Goal: Find contact information: Find contact information

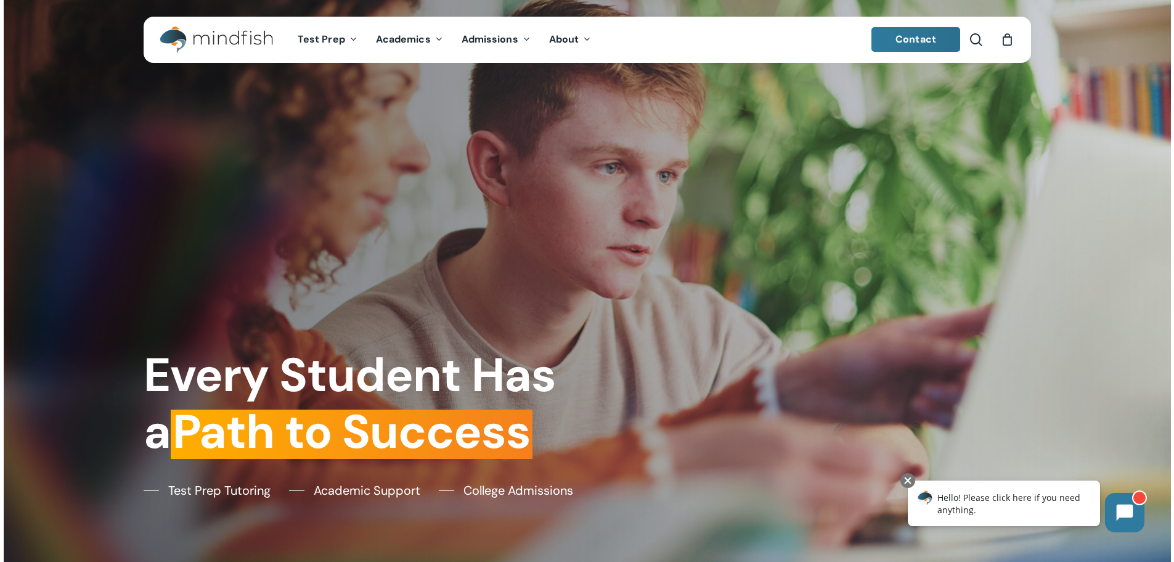
click at [145, 220] on div "Every Student Has a Path to Success Test Prep Tutoring Academic Support College…" at bounding box center [586, 281] width 905 height 562
click at [251, 36] on img "Main Menu" at bounding box center [210, 40] width 100 height 28
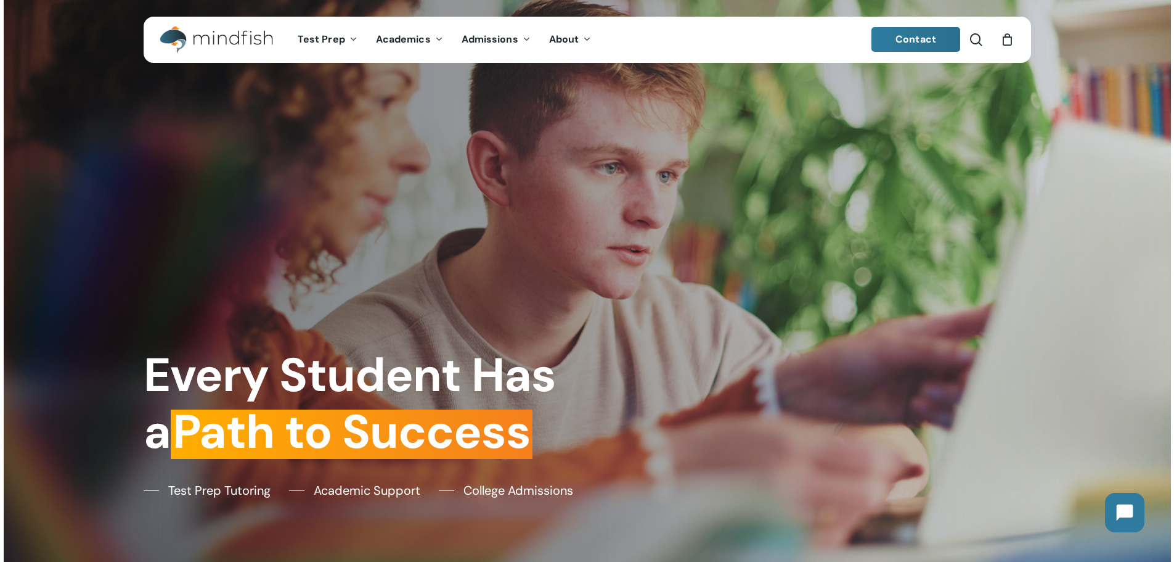
click at [903, 51] on link "Contact" at bounding box center [916, 39] width 89 height 25
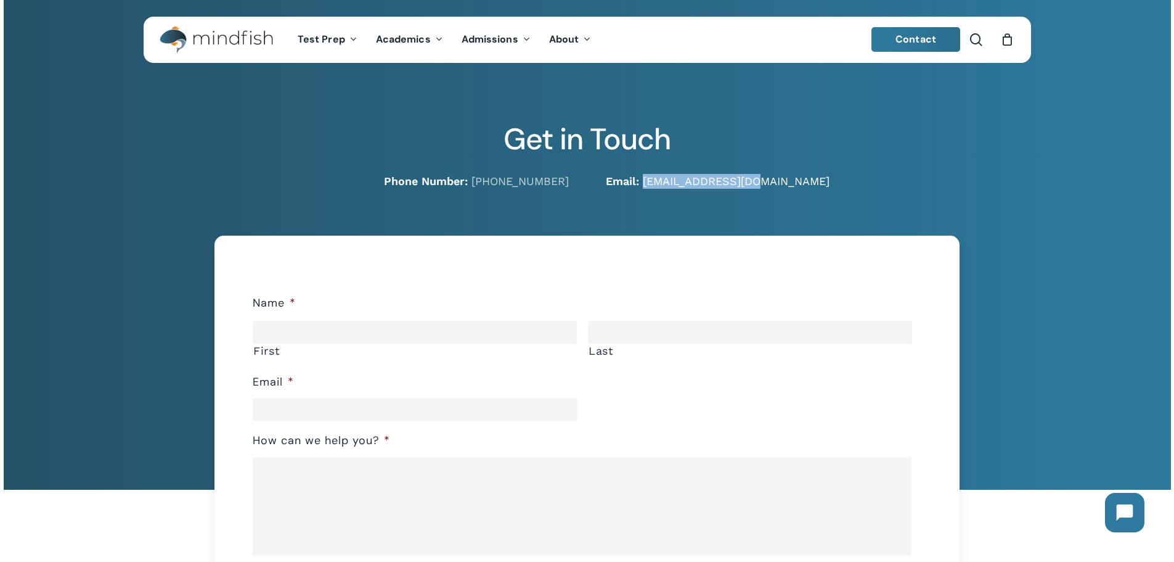
drag, startPoint x: 758, startPoint y: 182, endPoint x: 643, endPoint y: 183, distance: 114.0
click at [643, 183] on p "Email: [EMAIL_ADDRESS][DOMAIN_NAME]" at bounding box center [818, 181] width 425 height 15
copy link "[EMAIL_ADDRESS][DOMAIN_NAME]"
